Goal: Use online tool/utility

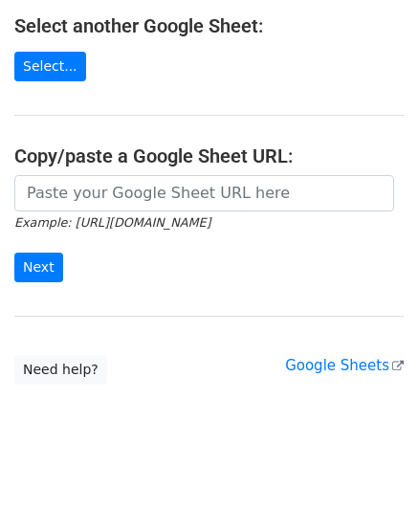
scroll to position [316, 0]
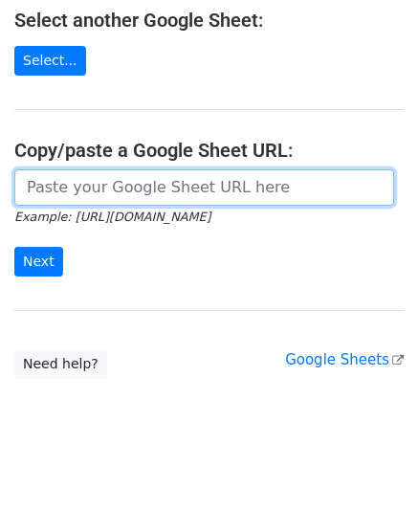
click at [108, 187] on input "url" at bounding box center [204, 187] width 380 height 36
paste input "[URL][DOMAIN_NAME]"
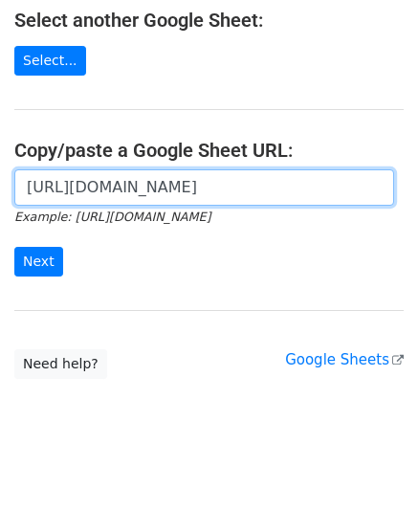
scroll to position [0, 399]
type input "[URL][DOMAIN_NAME]"
click at [14, 247] on input "Next" at bounding box center [38, 262] width 49 height 30
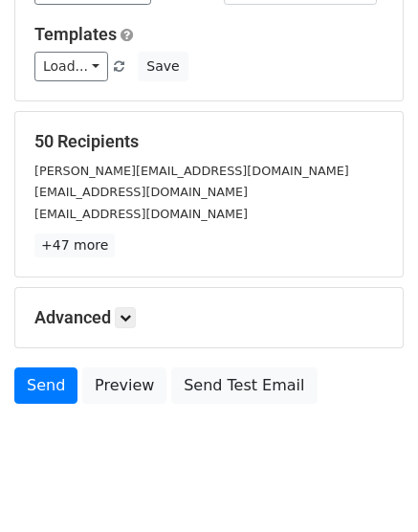
scroll to position [178, 0]
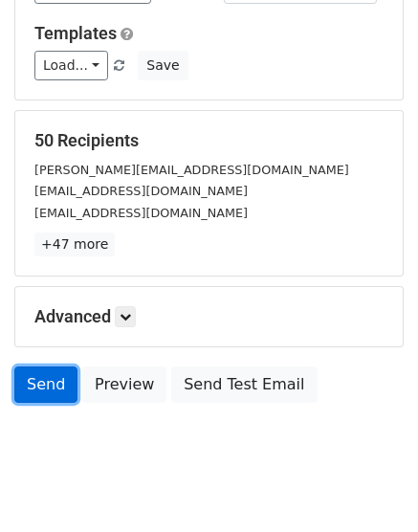
click at [28, 400] on link "Send" at bounding box center [45, 384] width 63 height 36
